Goal: Transaction & Acquisition: Purchase product/service

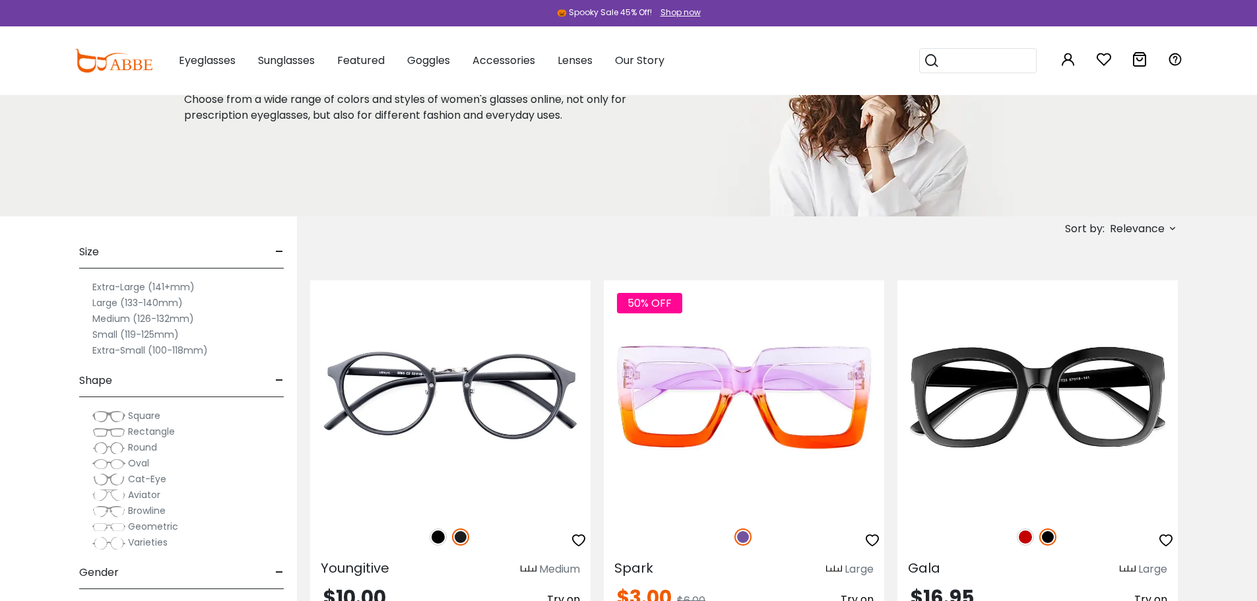
scroll to position [198, 0]
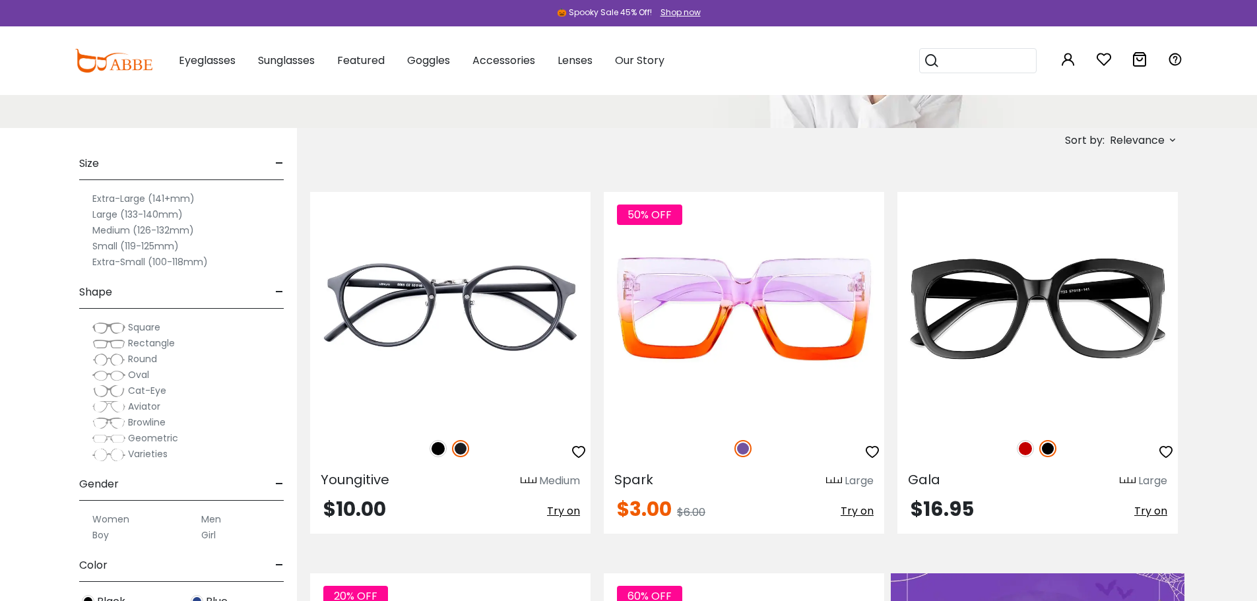
click at [151, 345] on span "Rectangle" at bounding box center [151, 343] width 47 height 13
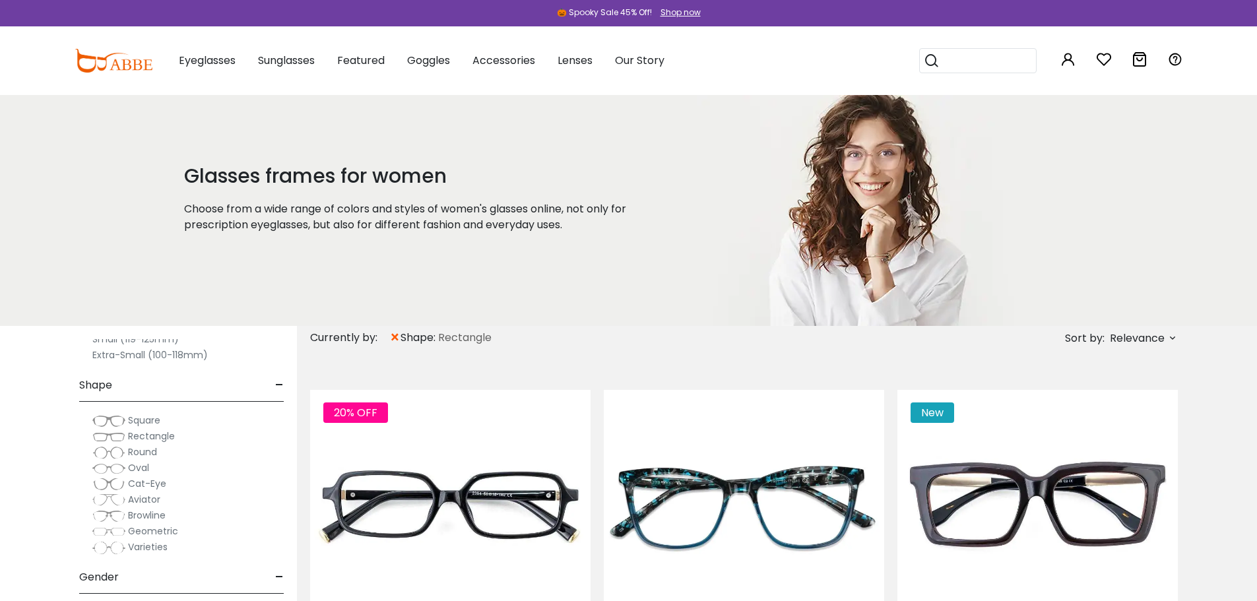
scroll to position [132, 0]
click at [150, 420] on span "Square" at bounding box center [144, 419] width 32 height 13
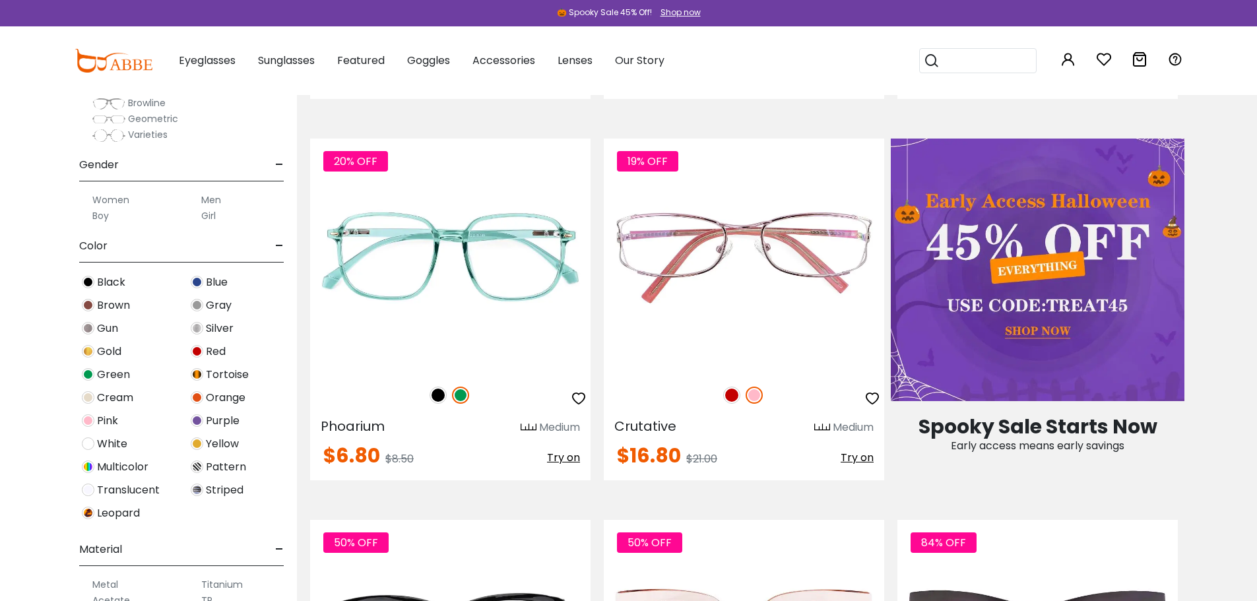
scroll to position [660, 0]
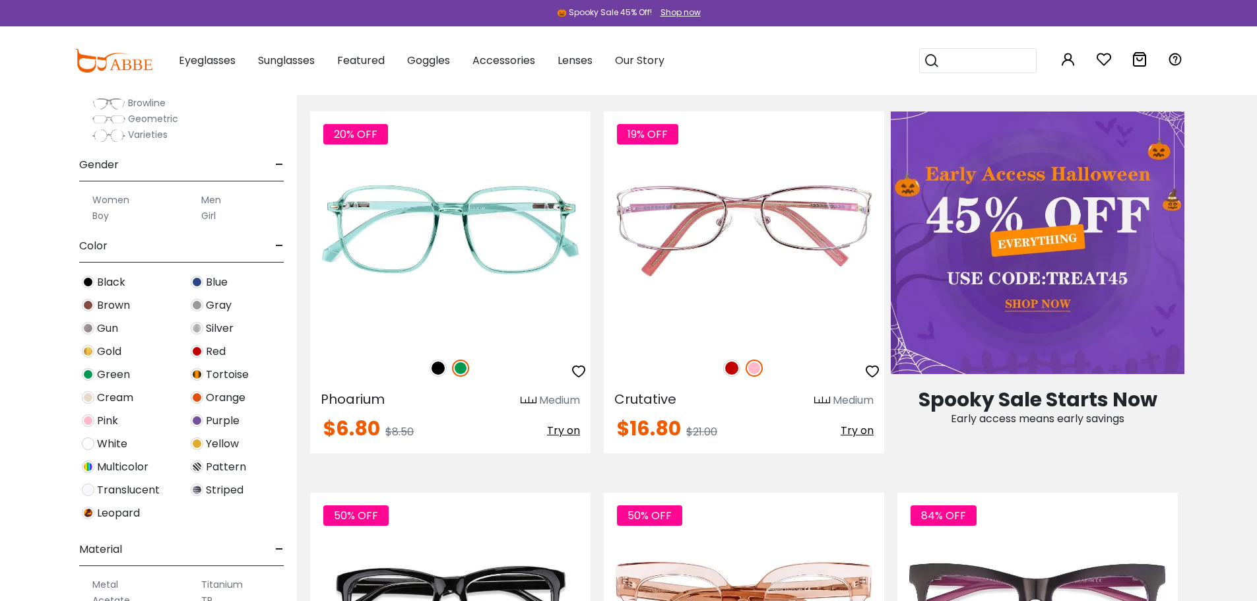
click at [104, 200] on label "Women" at bounding box center [110, 200] width 37 height 16
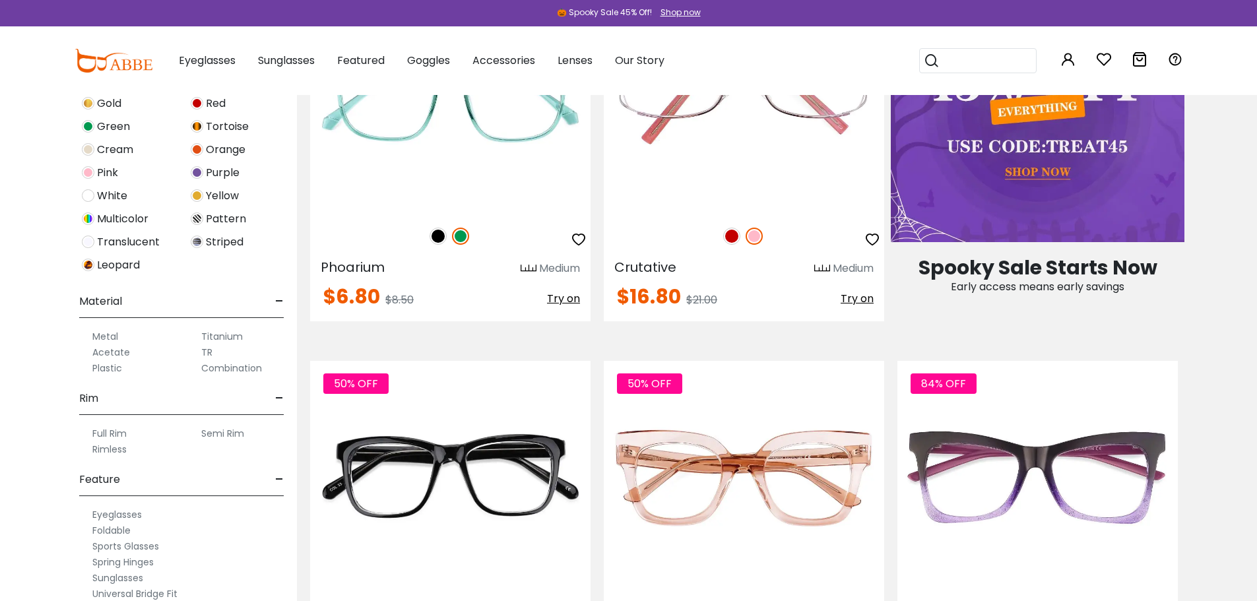
scroll to position [462, 0]
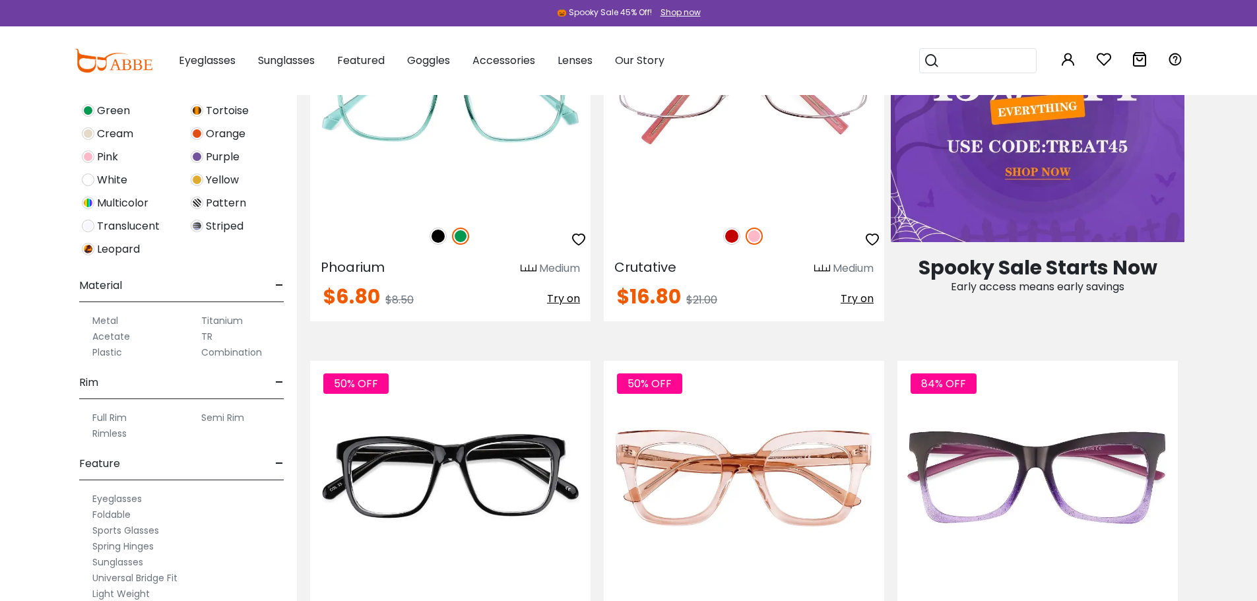
click at [112, 354] on label "Plastic" at bounding box center [107, 353] width 30 height 16
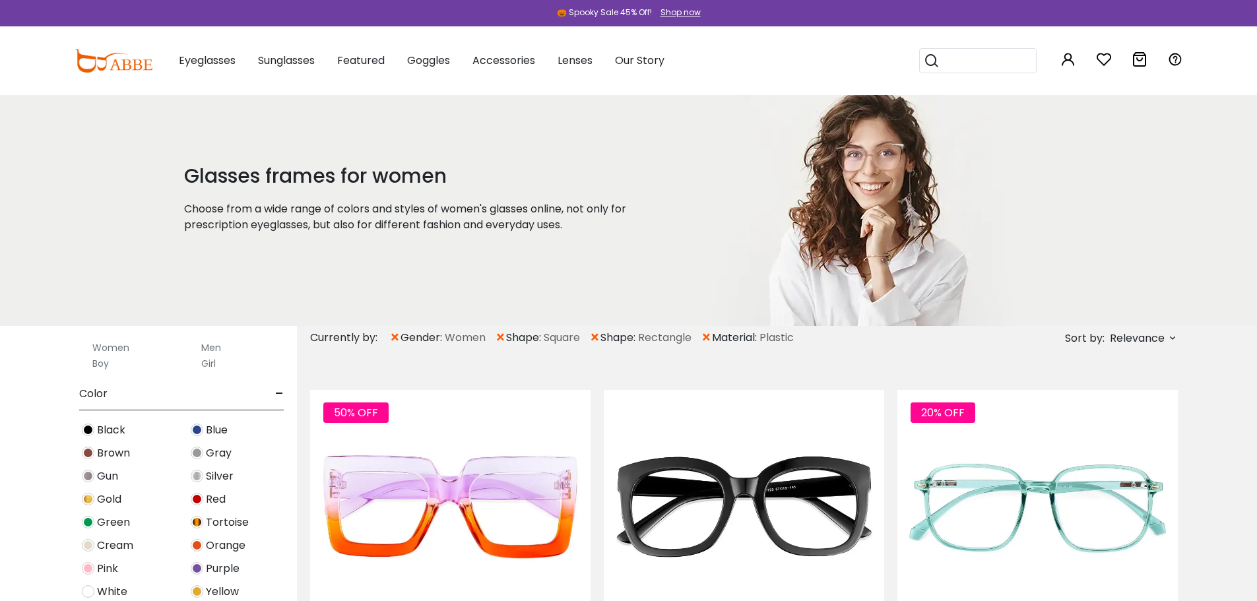
scroll to position [580, 0]
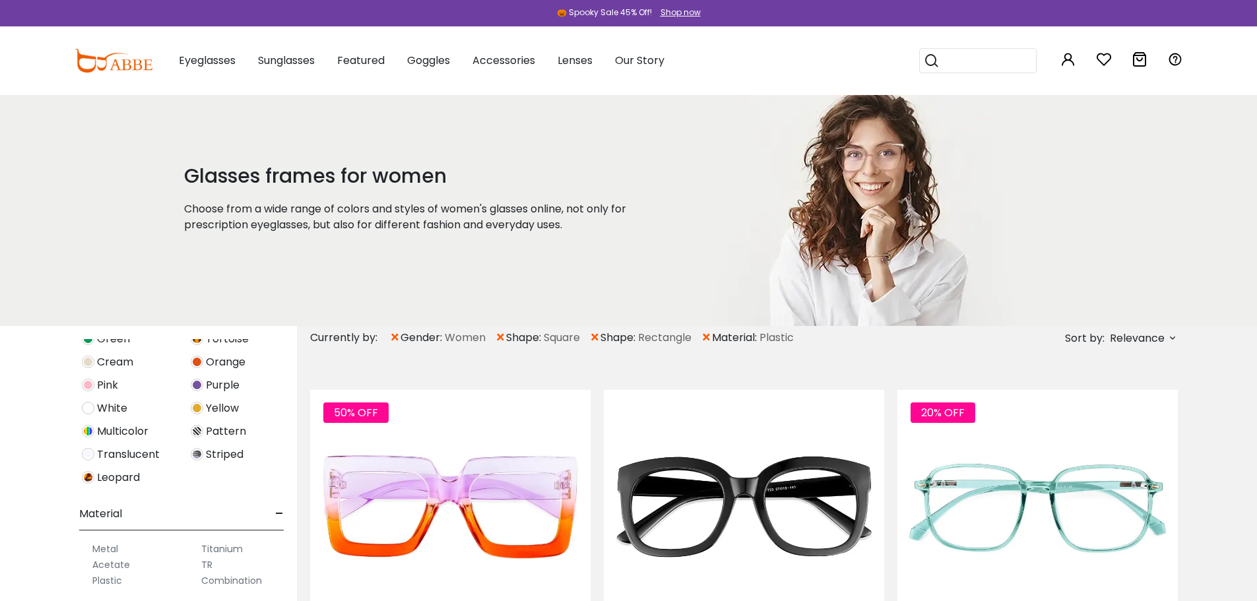
click at [233, 584] on label "Combination" at bounding box center [231, 581] width 61 height 16
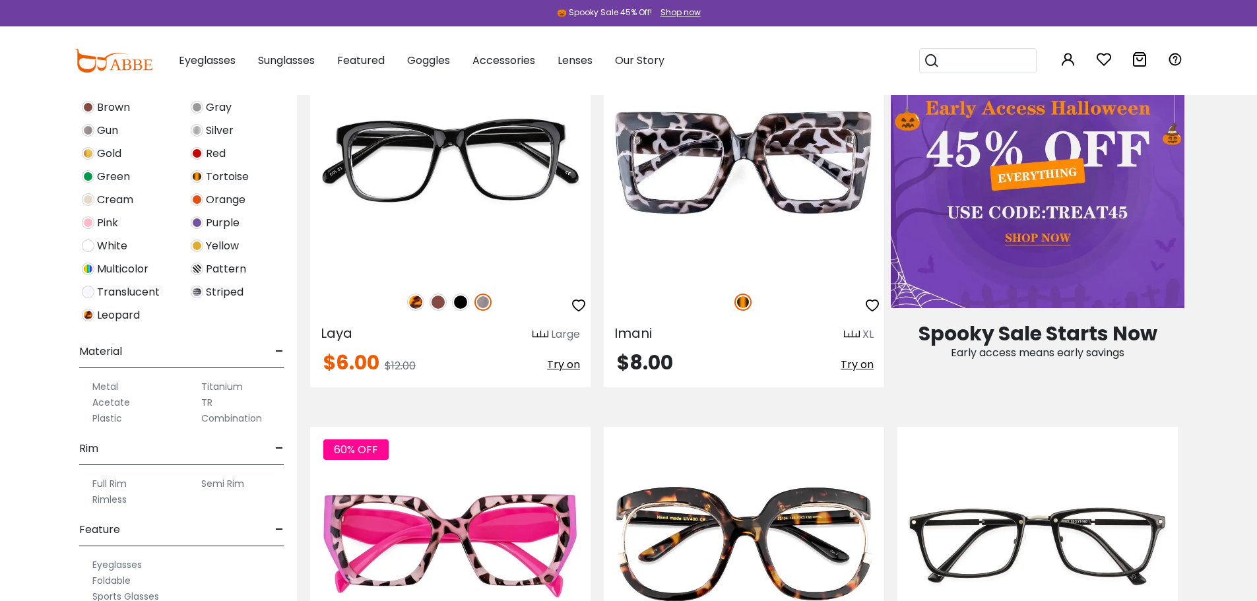
scroll to position [580, 0]
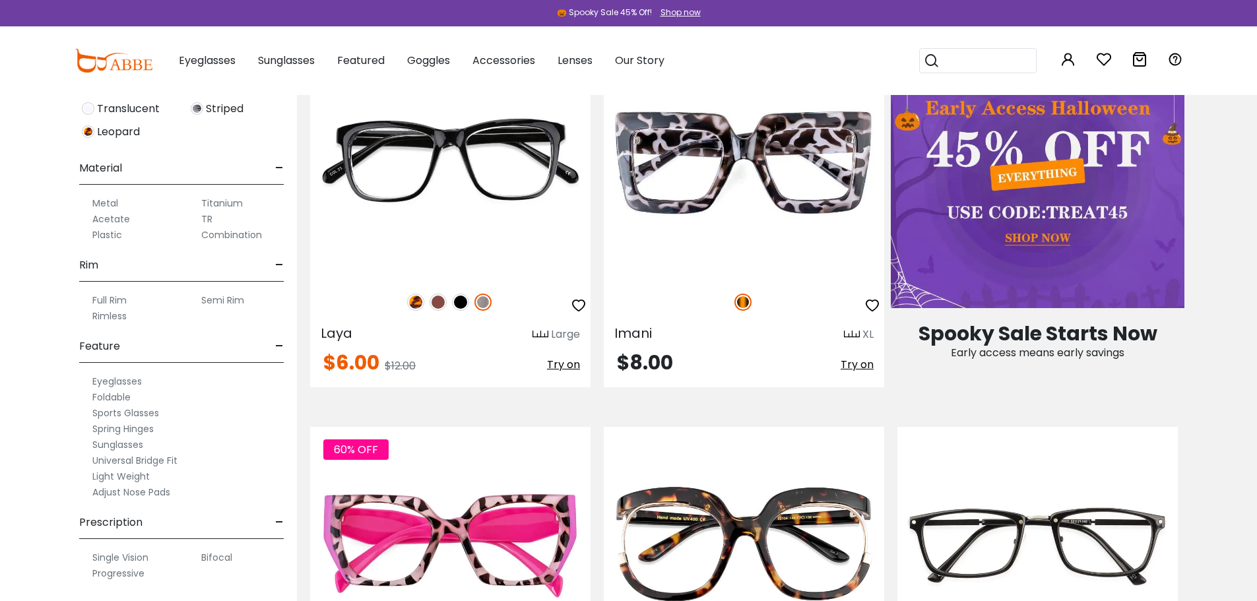
click at [113, 386] on label "Eyeglasses" at bounding box center [117, 382] width 50 height 16
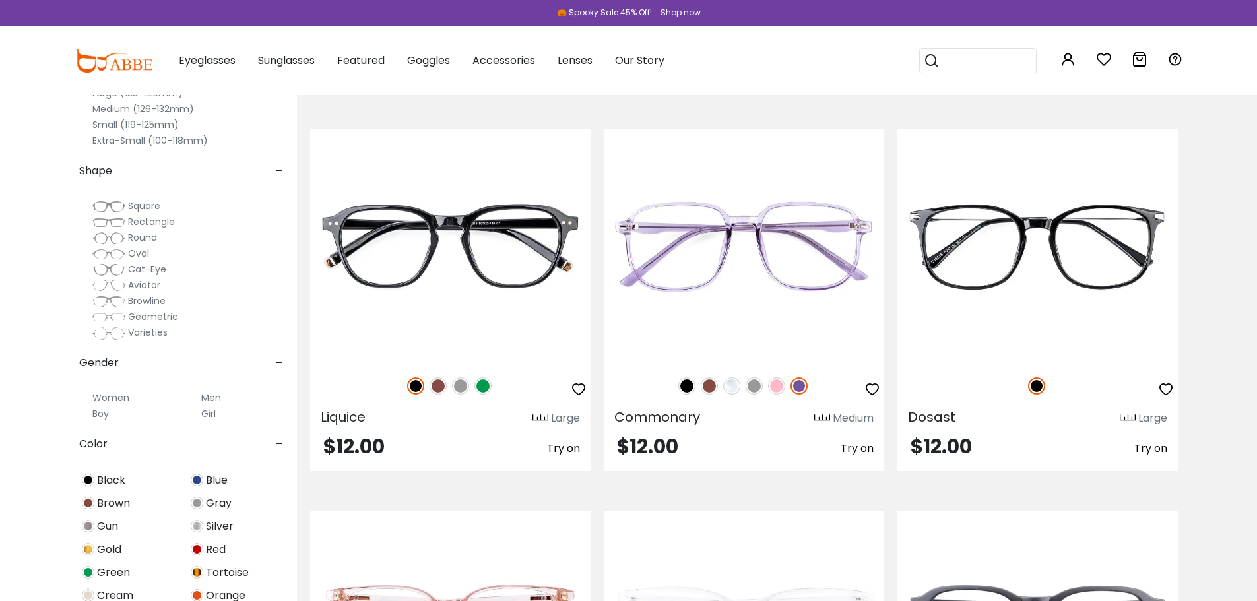
scroll to position [2970, 0]
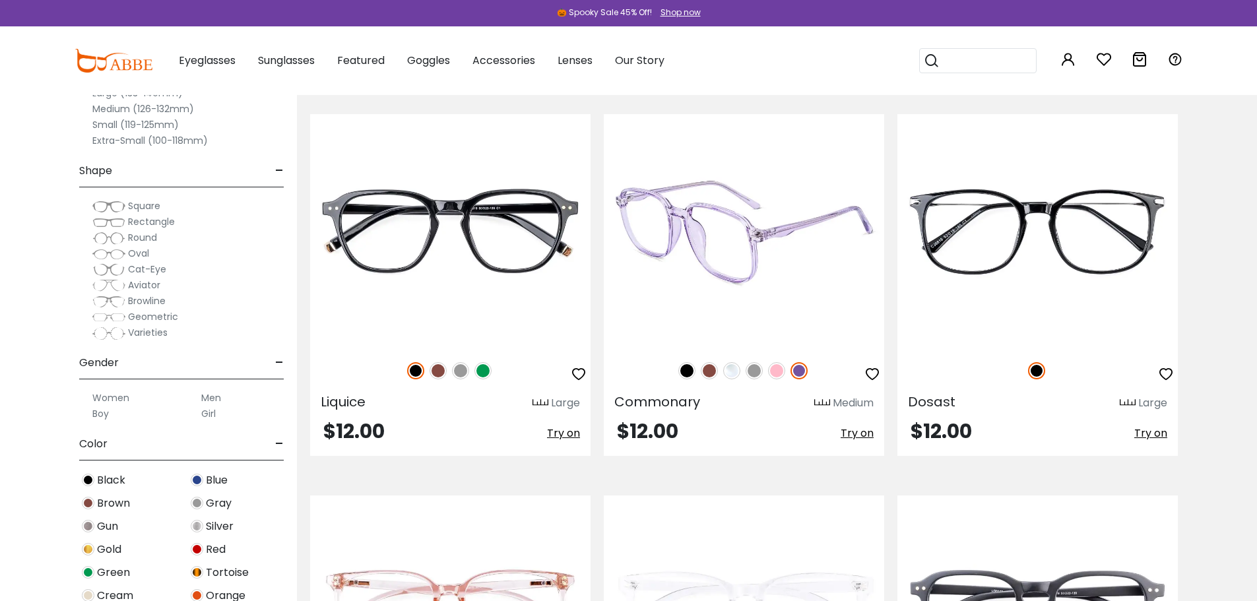
click at [729, 373] on img at bounding box center [731, 370] width 17 height 17
click at [756, 369] on img at bounding box center [754, 370] width 17 height 17
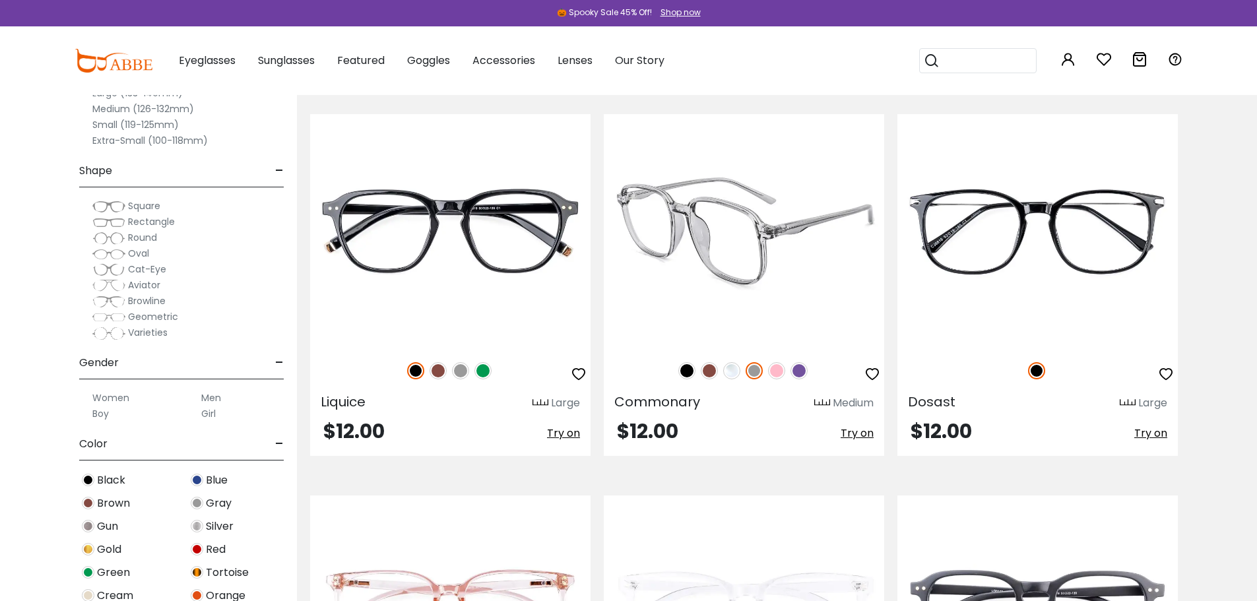
click at [796, 374] on img at bounding box center [799, 370] width 17 height 17
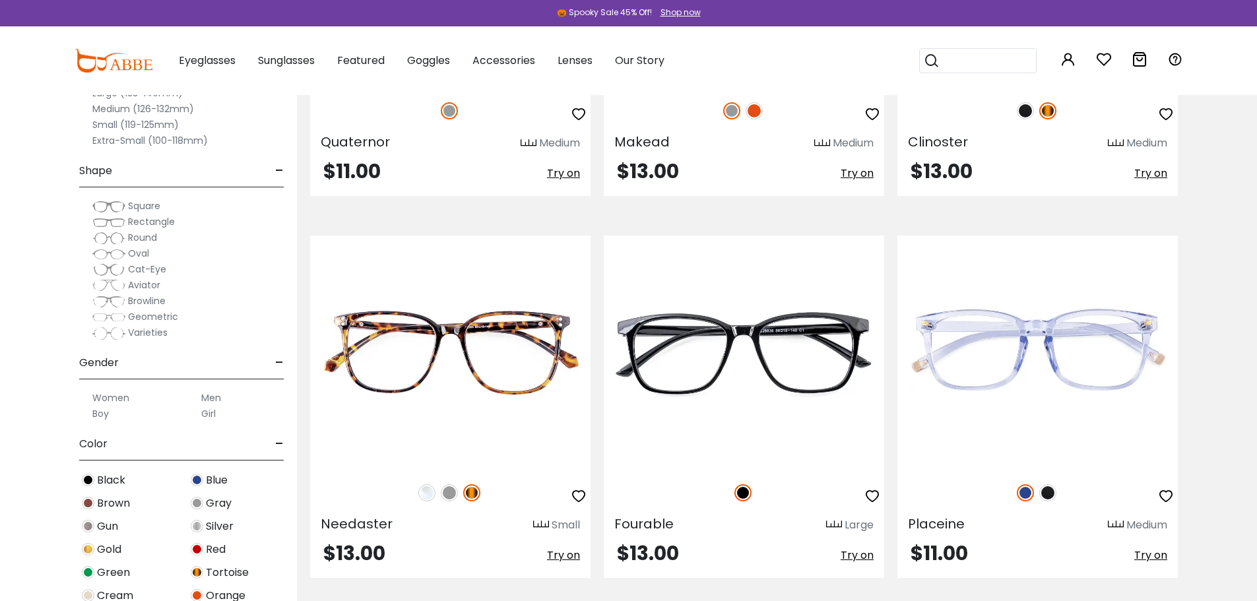
scroll to position [4026, 0]
